Goal: Information Seeking & Learning: Learn about a topic

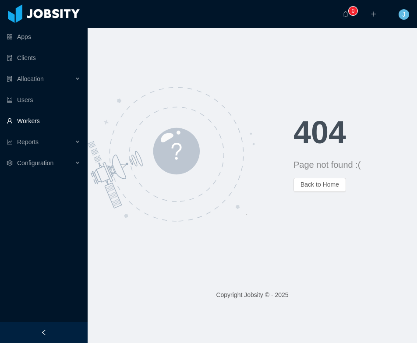
click at [30, 118] on link "Workers" at bounding box center [44, 121] width 74 height 18
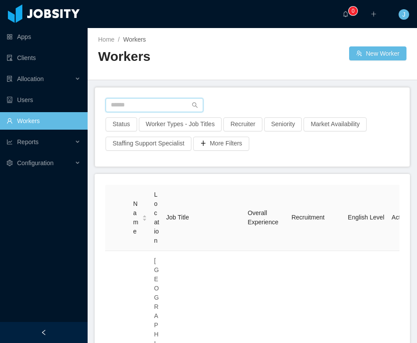
click at [128, 108] on input "text" at bounding box center [155, 105] width 98 height 14
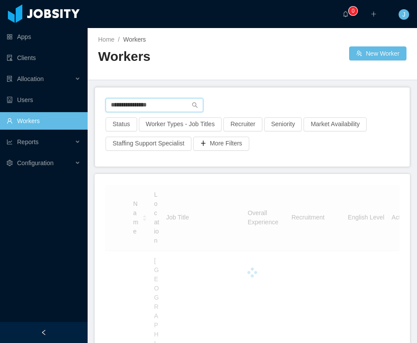
type input "**********"
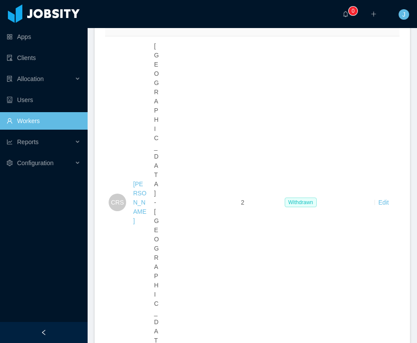
scroll to position [409, 0]
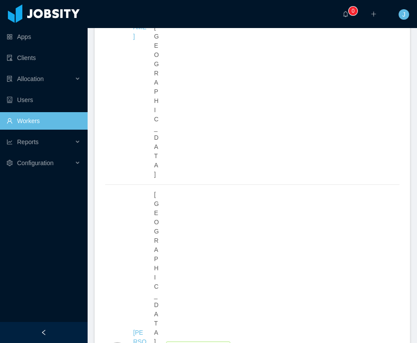
click at [370, 244] on li "100 / page" at bounding box center [375, 242] width 41 height 14
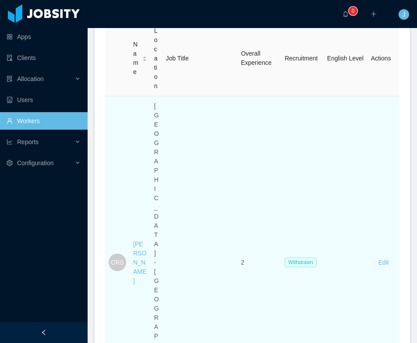
scroll to position [163, 0]
click at [140, 241] on div "[PERSON_NAME]" at bounding box center [140, 264] width 14 height 46
click at [135, 242] on link "[PERSON_NAME]" at bounding box center [139, 264] width 13 height 44
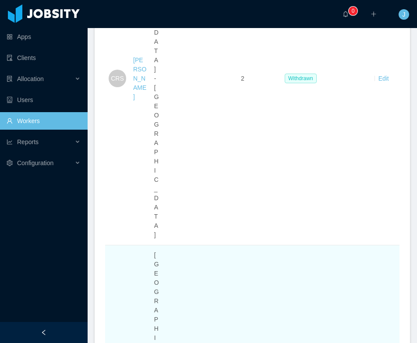
scroll to position [347, 0]
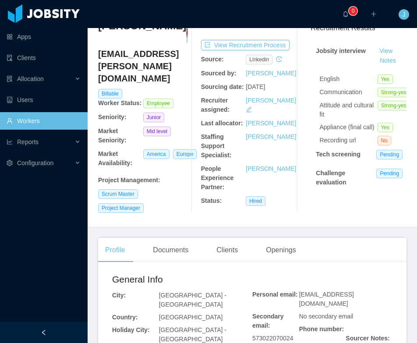
scroll to position [70, 0]
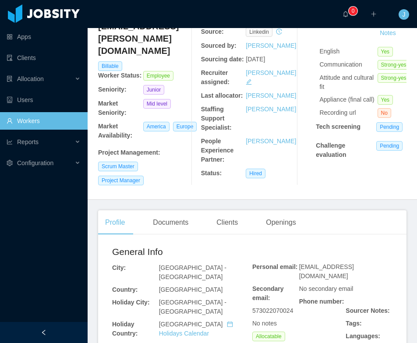
click at [181, 216] on main "Home / Workers / Camila Alejandra Rodriguez / Options Camila Alejandra Rodrigue…" at bounding box center [253, 115] width 330 height 315
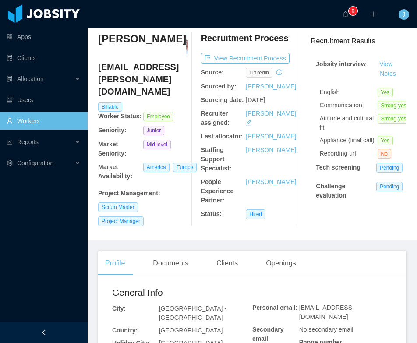
scroll to position [22, 0]
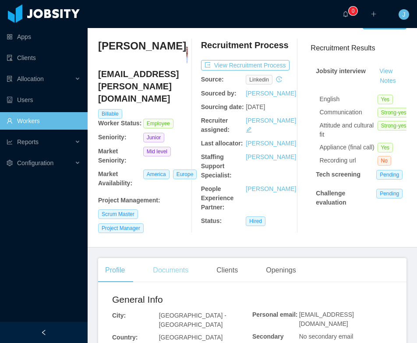
click at [177, 277] on div "Documents" at bounding box center [171, 270] width 50 height 25
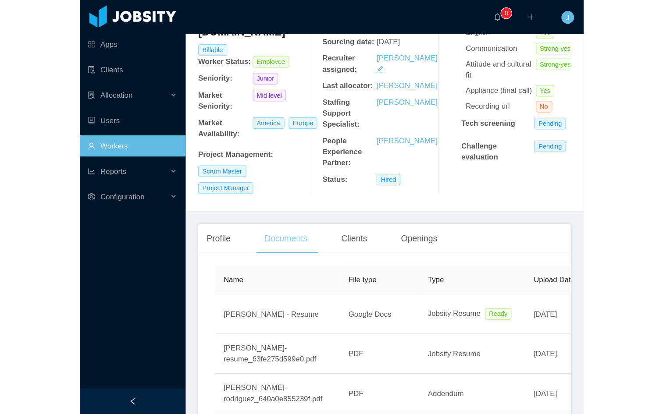
scroll to position [194, 0]
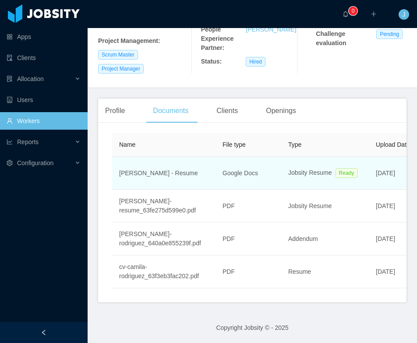
click at [243, 179] on td "Google Docs" at bounding box center [249, 173] width 66 height 33
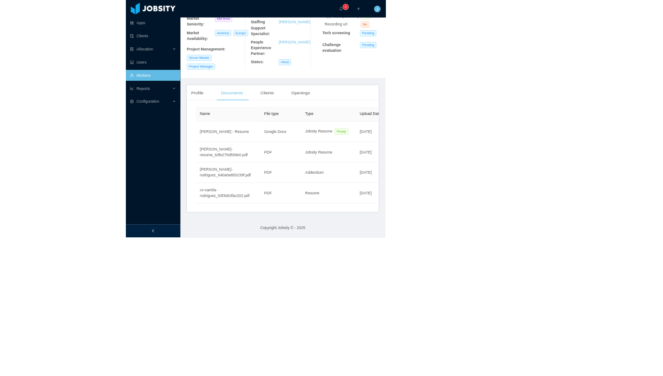
scroll to position [88, 0]
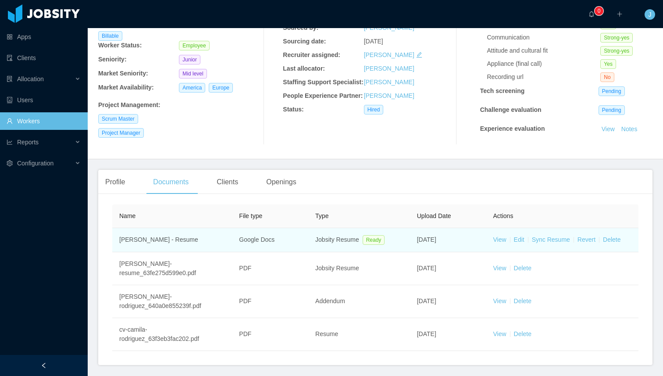
click at [417, 242] on td "View Edit Sync Resume Revert Delete" at bounding box center [562, 240] width 153 height 24
click at [417, 242] on link "View" at bounding box center [499, 239] width 13 height 7
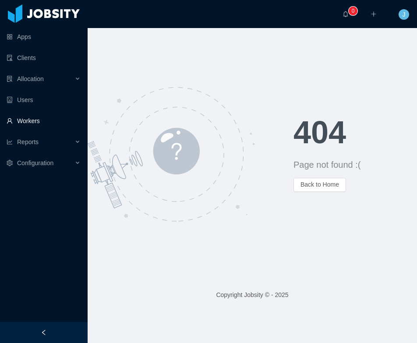
click at [29, 120] on link "Workers" at bounding box center [44, 121] width 74 height 18
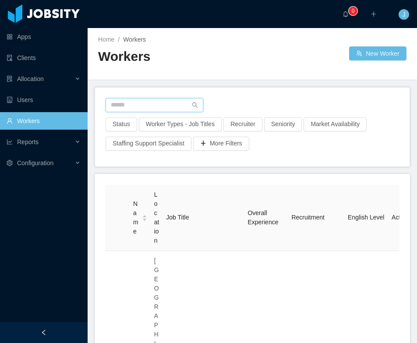
click at [140, 105] on input "text" at bounding box center [155, 105] width 98 height 14
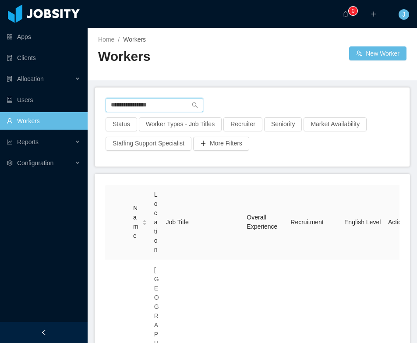
type input "**********"
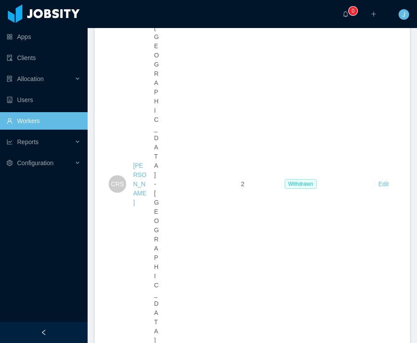
scroll to position [240, 0]
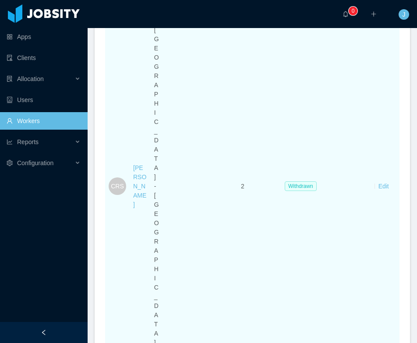
click at [141, 164] on div "[PERSON_NAME]" at bounding box center [140, 187] width 14 height 46
click at [139, 164] on link "[PERSON_NAME]" at bounding box center [139, 186] width 13 height 44
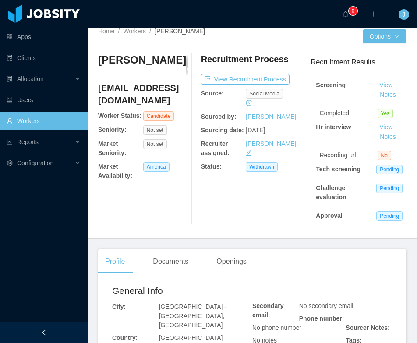
scroll to position [14, 0]
